Goal: Navigation & Orientation: Find specific page/section

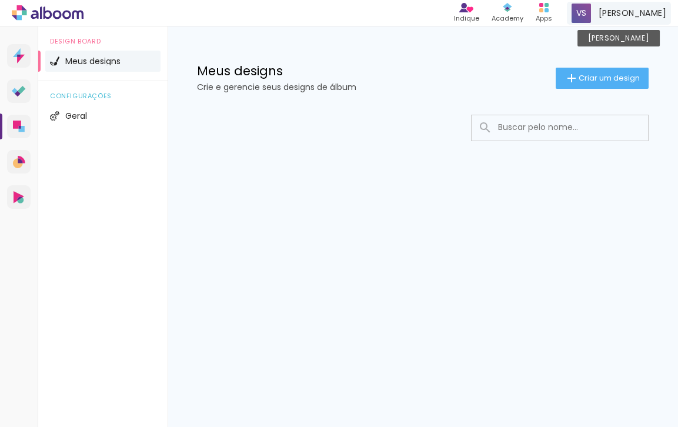
click at [585, 19] on span at bounding box center [580, 13] width 19 height 19
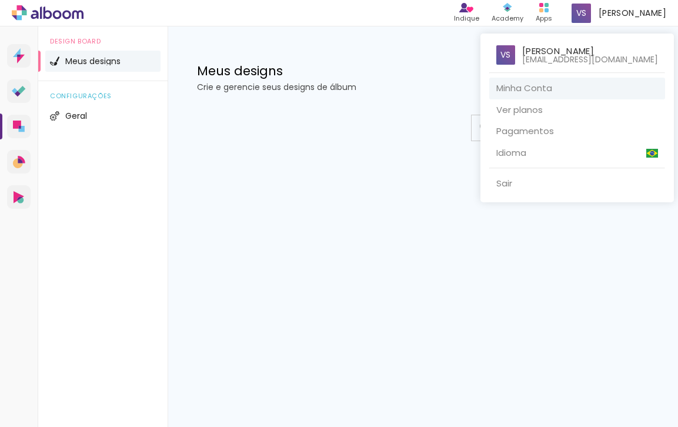
click at [548, 88] on link "Minha Conta" at bounding box center [577, 89] width 176 height 22
click at [543, 13] on div at bounding box center [339, 213] width 678 height 427
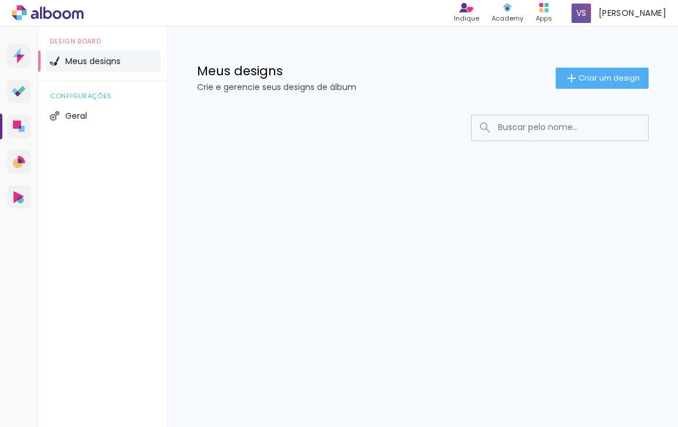
click at [543, 14] on div "Apps" at bounding box center [543, 19] width 16 height 10
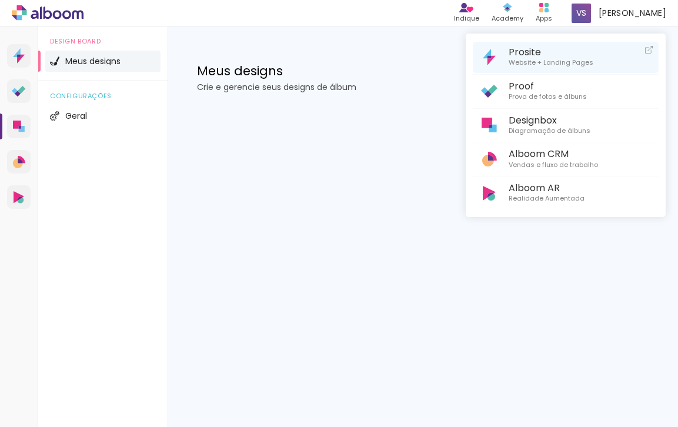
click at [605, 63] on link "Prosite Website + Landing Pages" at bounding box center [565, 57] width 186 height 31
